Goal: Task Accomplishment & Management: Manage account settings

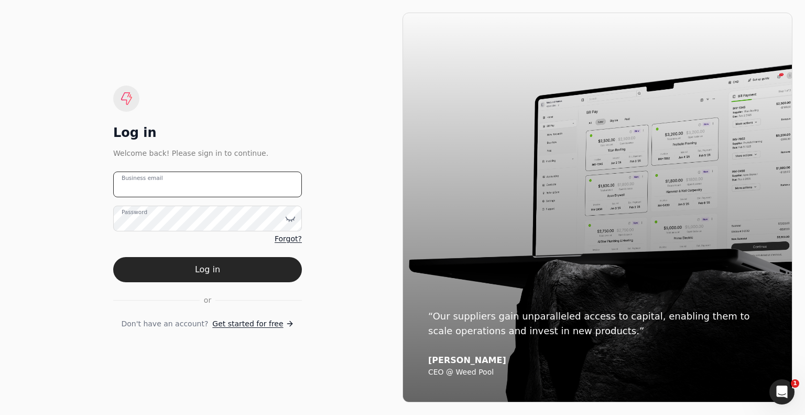
click at [252, 180] on email "Business email" at bounding box center [207, 184] width 189 height 26
type email "[EMAIL_ADDRESS][DOMAIN_NAME]"
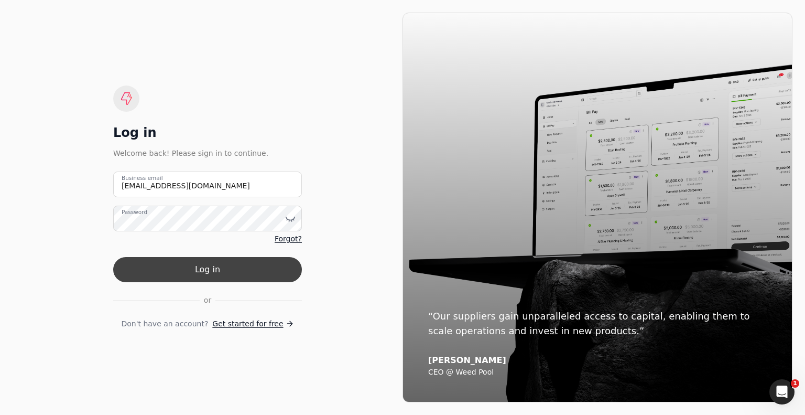
click at [267, 269] on button "Log in" at bounding box center [207, 269] width 189 height 25
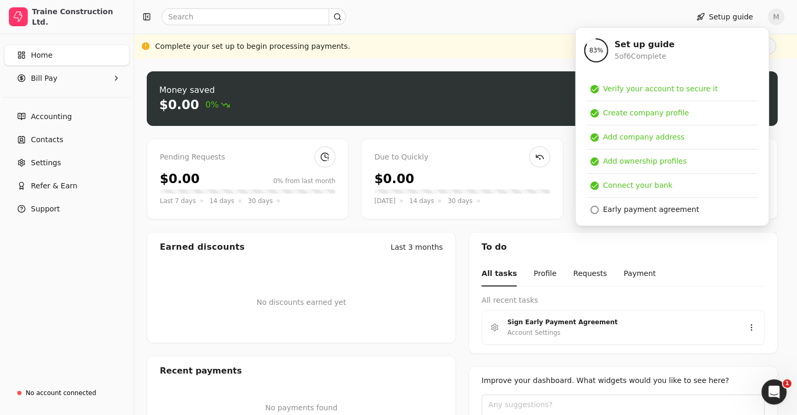
click at [535, 36] on div "Complete your set up to begin processing payments. Finish set up" at bounding box center [465, 46] width 663 height 25
